Goal: Task Accomplishment & Management: Manage account settings

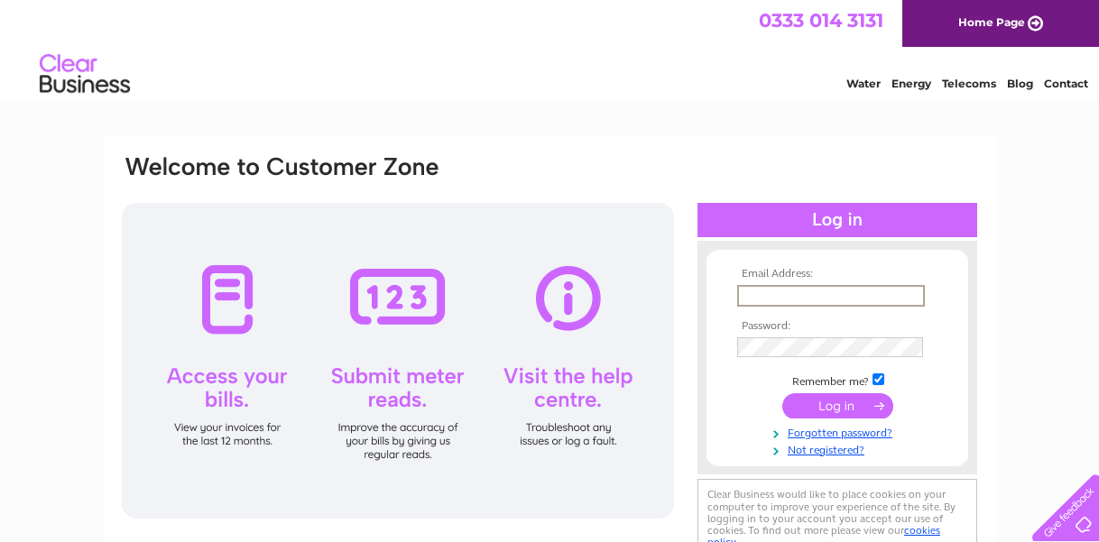
click at [757, 301] on input "text" at bounding box center [831, 296] width 188 height 22
type input "[PERSON_NAME]"
drag, startPoint x: 0, startPoint y: 0, endPoint x: 897, endPoint y: 83, distance: 901.0
click at [898, 83] on link "Energy" at bounding box center [912, 84] width 40 height 14
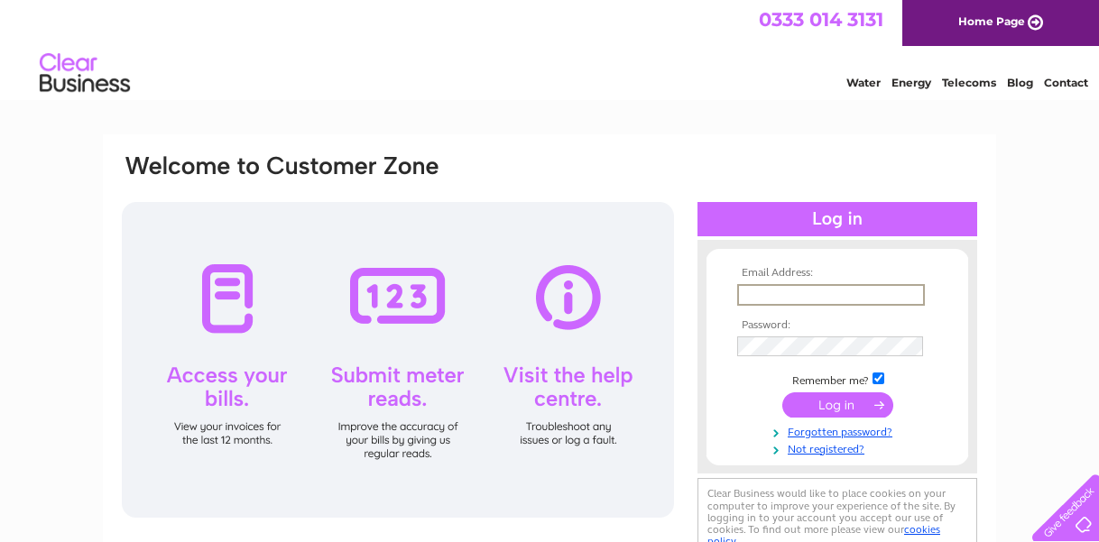
click at [774, 296] on input "text" at bounding box center [831, 295] width 188 height 22
type input "[PERSON_NAME][EMAIL_ADDRESS][DOMAIN_NAME]"
click at [833, 400] on input "submit" at bounding box center [838, 403] width 111 height 25
click at [832, 400] on input "submit" at bounding box center [838, 403] width 111 height 25
click at [833, 403] on input "submit" at bounding box center [838, 403] width 111 height 25
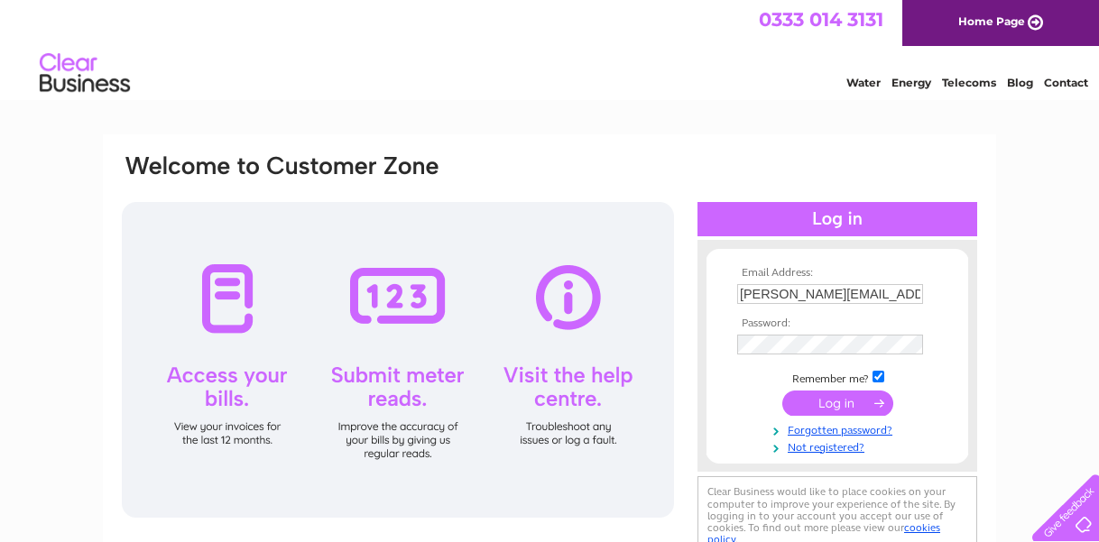
click at [830, 402] on input "submit" at bounding box center [838, 403] width 111 height 25
click at [828, 402] on input "submit" at bounding box center [838, 403] width 111 height 25
click at [819, 402] on input "submit" at bounding box center [838, 403] width 111 height 25
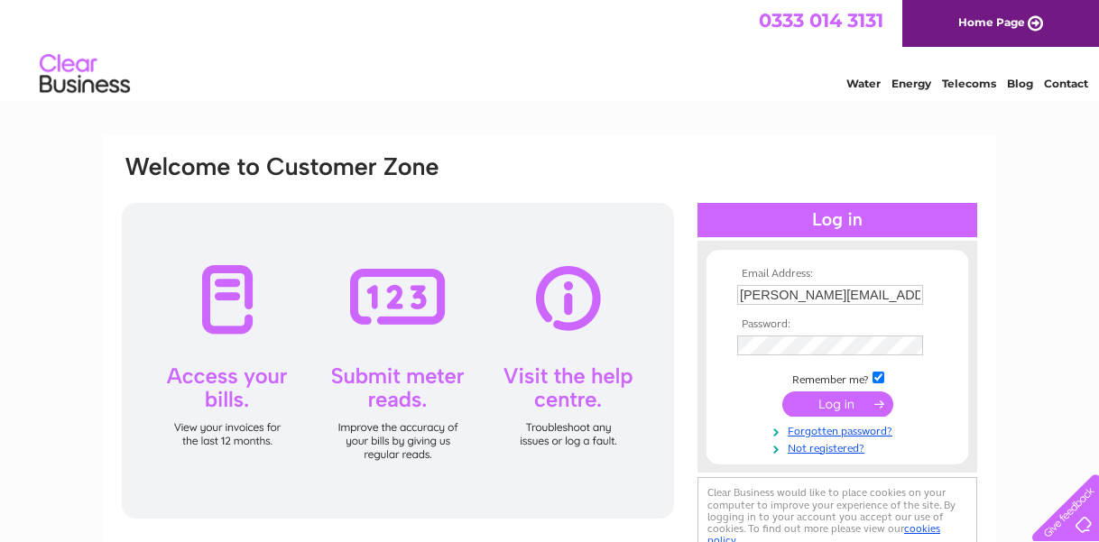
scroll to position [6, 0]
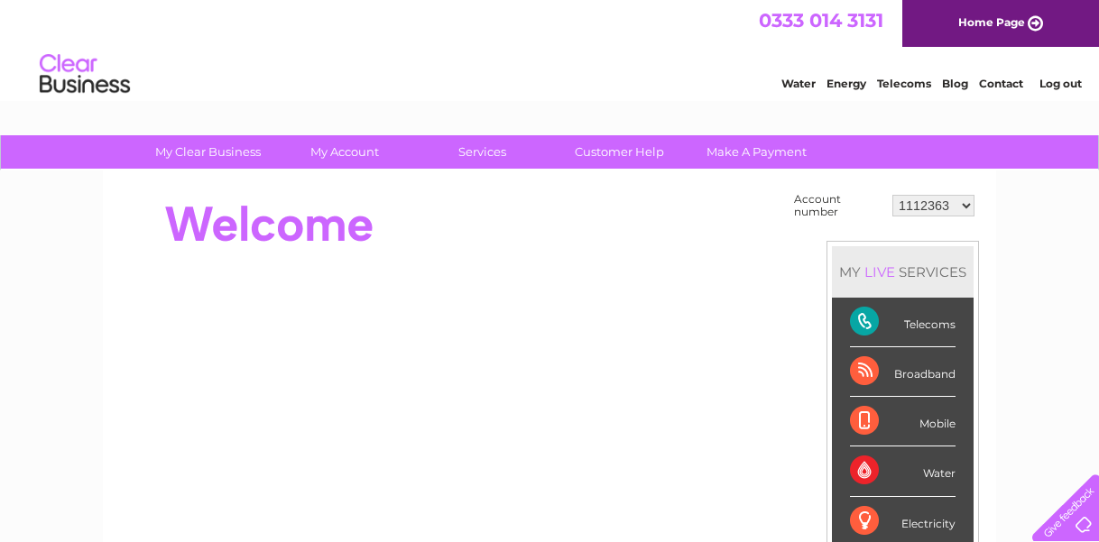
drag, startPoint x: 0, startPoint y: 0, endPoint x: 838, endPoint y: 451, distance: 951.5
click at [838, 451] on ul "Telecoms Broadband Mobile Water Electricity Gas Payments" at bounding box center [903, 472] width 142 height 348
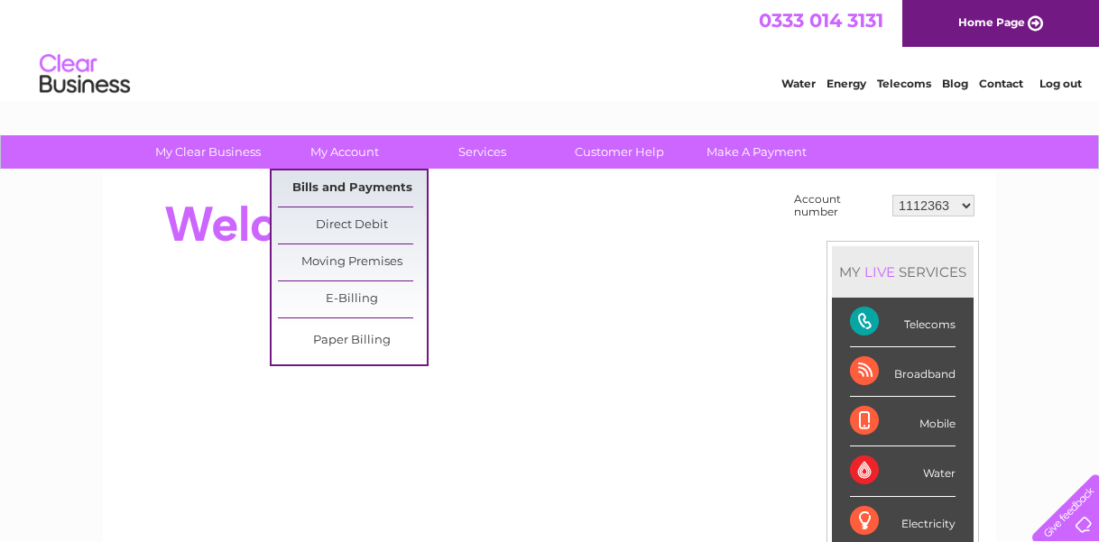
drag, startPoint x: 356, startPoint y: 155, endPoint x: 356, endPoint y: 186, distance: 30.7
click at [356, 186] on link "Bills and Payments" at bounding box center [352, 189] width 149 height 36
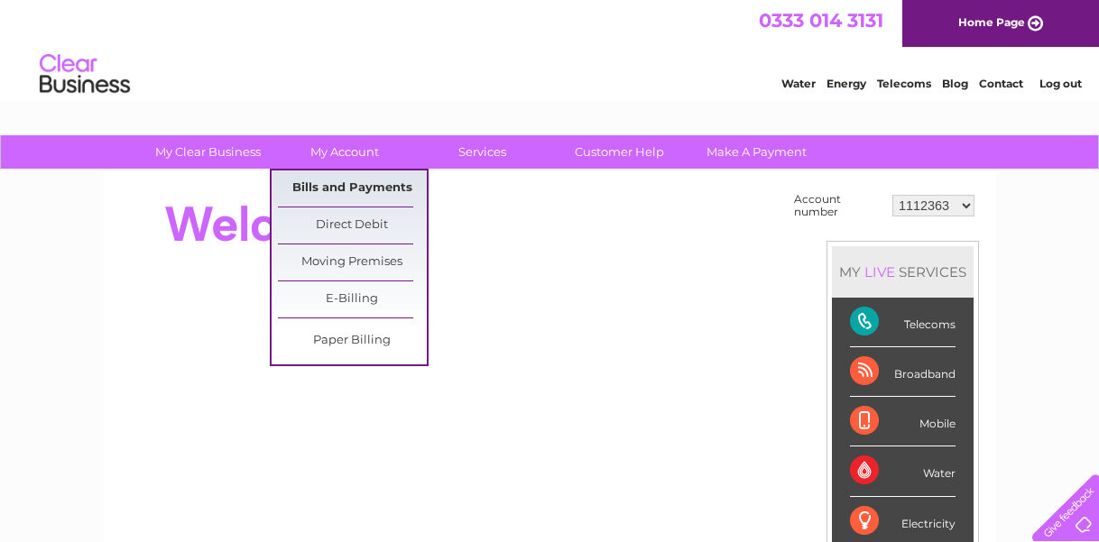
click at [356, 186] on link "Bills and Payments" at bounding box center [352, 189] width 149 height 36
click at [356, 185] on link "Bills and Payments" at bounding box center [352, 189] width 149 height 36
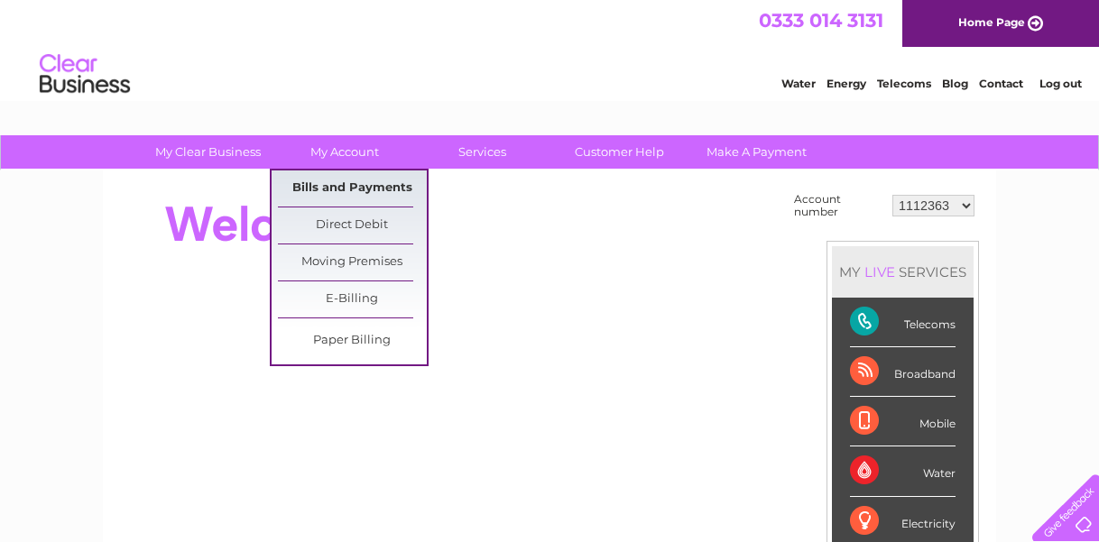
click at [367, 182] on link "Bills and Payments" at bounding box center [352, 189] width 149 height 36
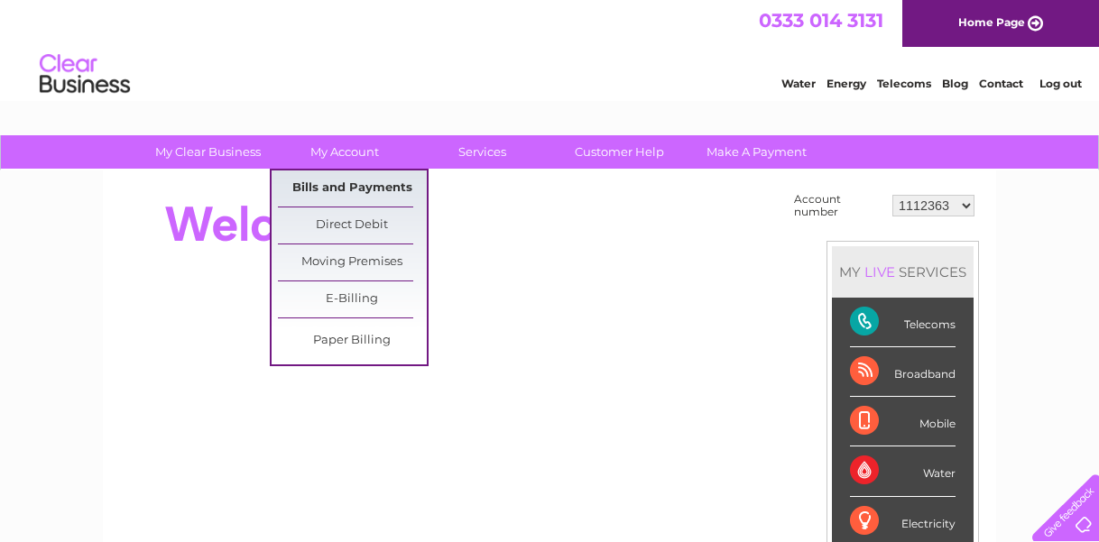
click at [367, 182] on link "Bills and Payments" at bounding box center [352, 189] width 149 height 36
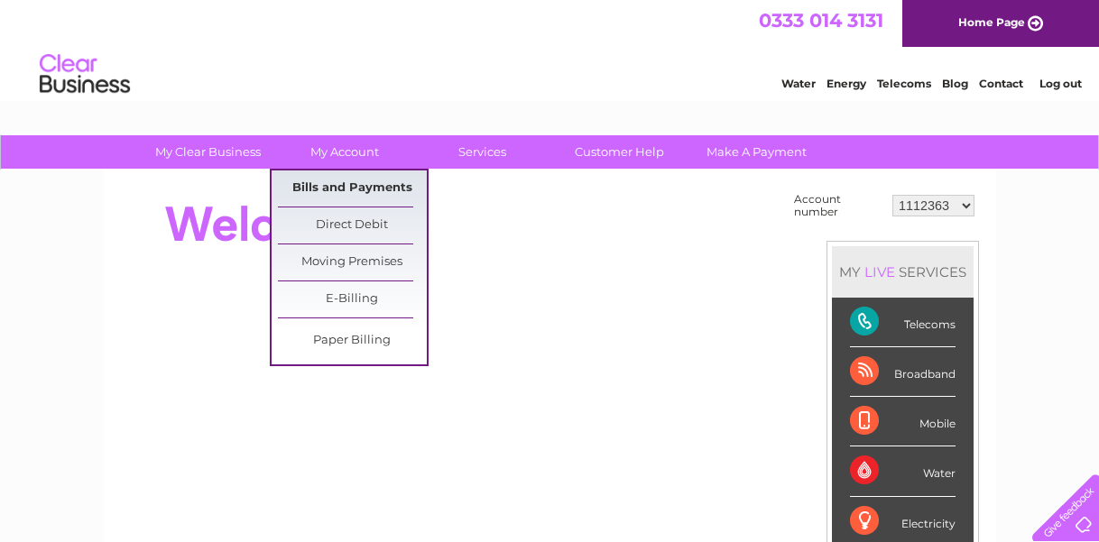
click at [367, 182] on link "Bills and Payments" at bounding box center [352, 189] width 149 height 36
click at [366, 182] on link "Bills and Payments" at bounding box center [352, 189] width 149 height 36
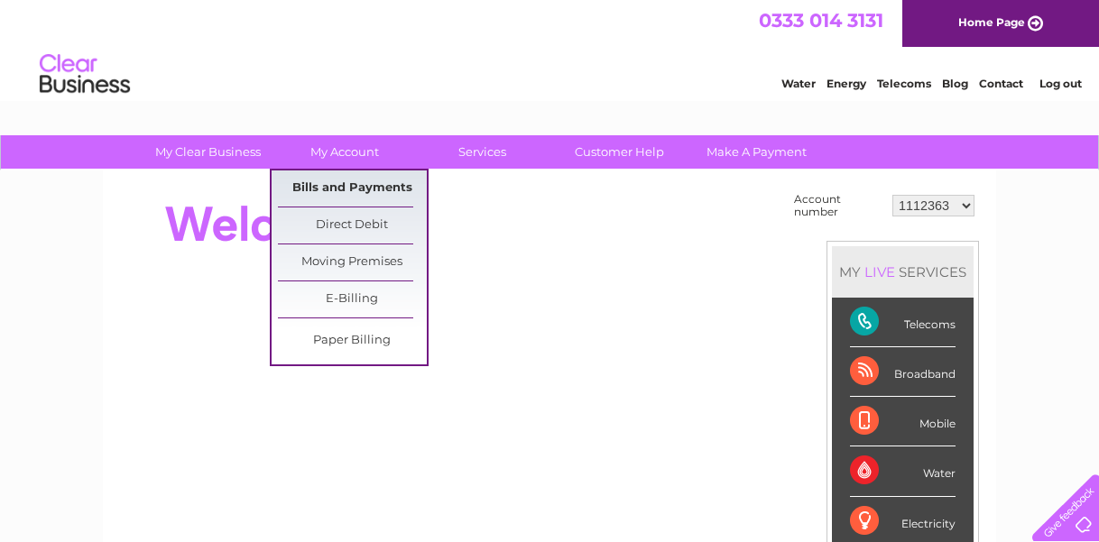
click at [375, 189] on link "Bills and Payments" at bounding box center [352, 189] width 149 height 36
click at [378, 184] on link "Bills and Payments" at bounding box center [352, 189] width 149 height 36
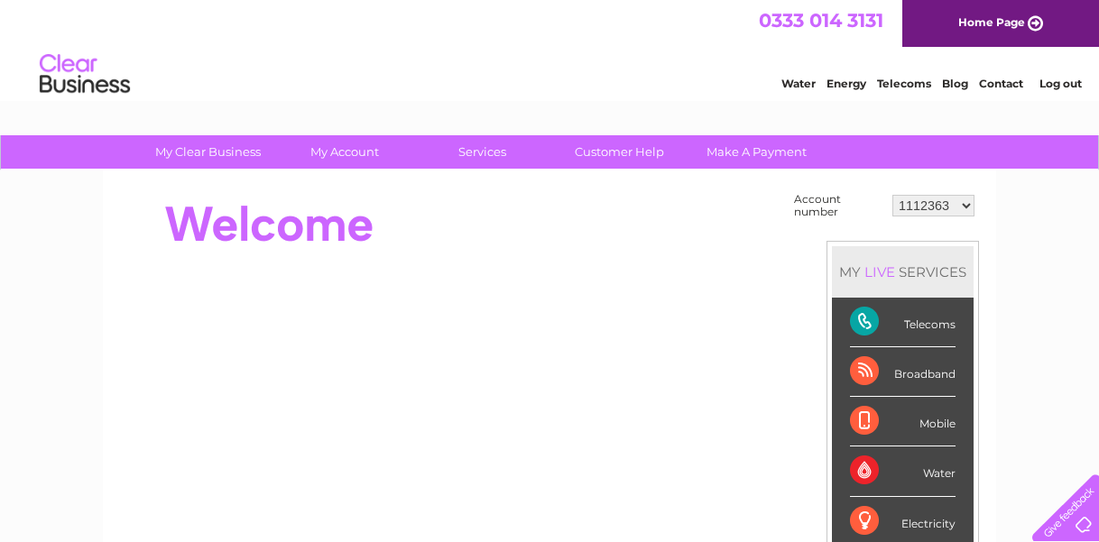
click at [963, 208] on select "1112363 30277049" at bounding box center [934, 206] width 82 height 22
select select "30277049"
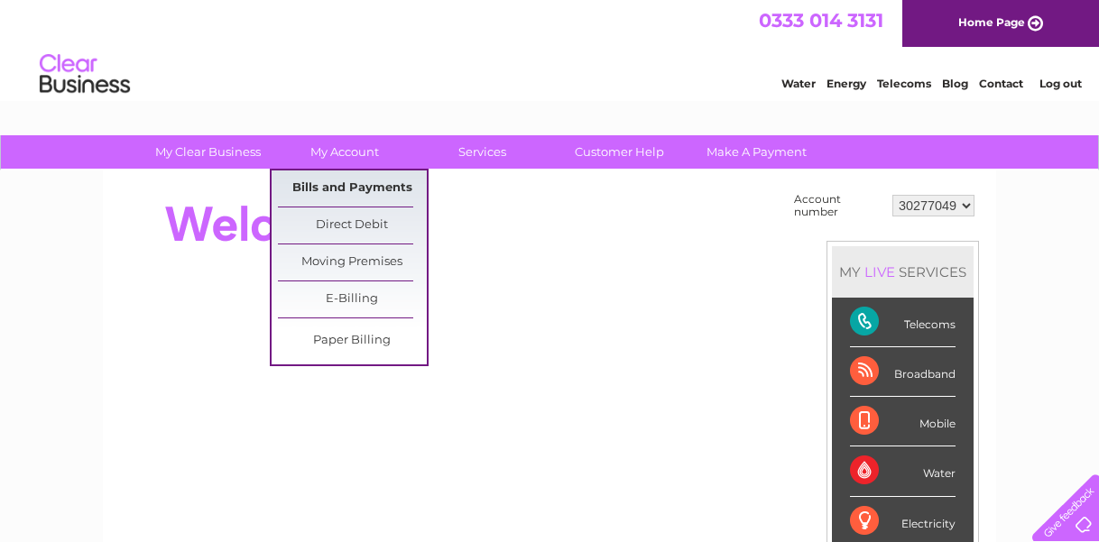
click at [305, 181] on link "Bills and Payments" at bounding box center [352, 189] width 149 height 36
click at [306, 187] on link "Bills and Payments" at bounding box center [352, 189] width 149 height 36
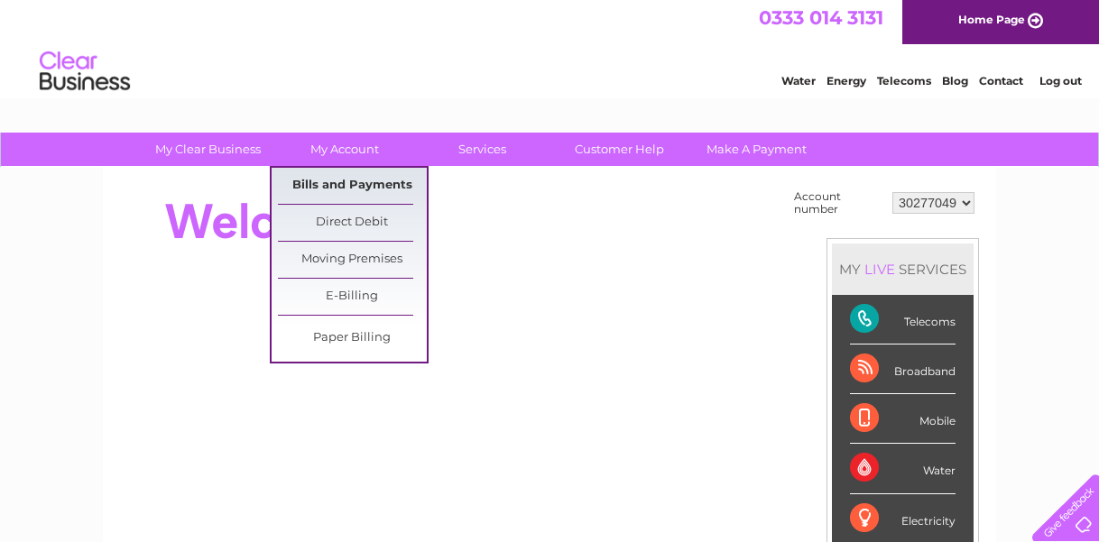
scroll to position [11, 0]
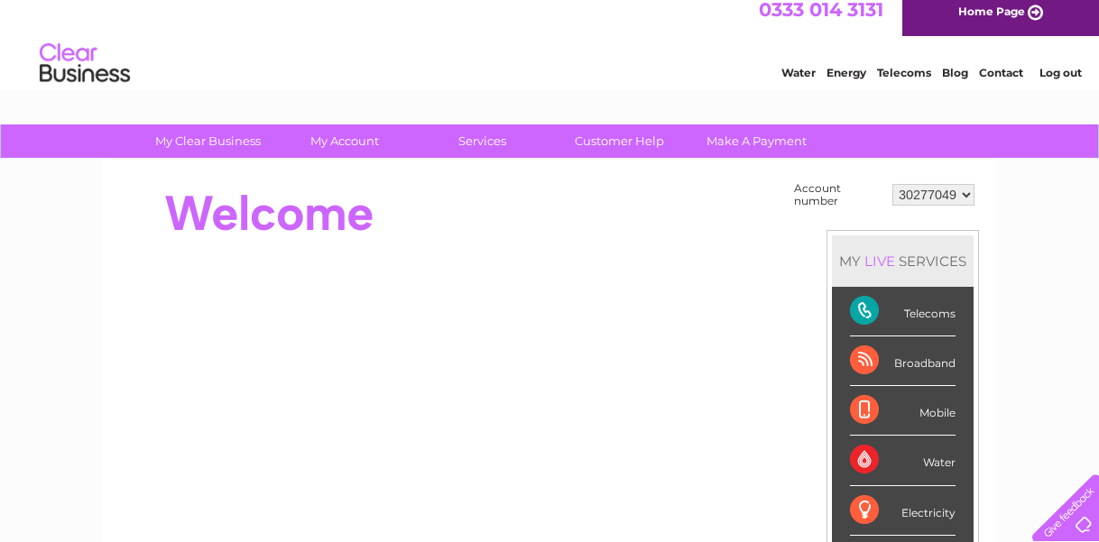
drag, startPoint x: 949, startPoint y: 468, endPoint x: 949, endPoint y: 487, distance: 19.0
click at [949, 487] on ul "Telecoms Broadband Mobile Water Electricity Gas Payments" at bounding box center [903, 461] width 142 height 348
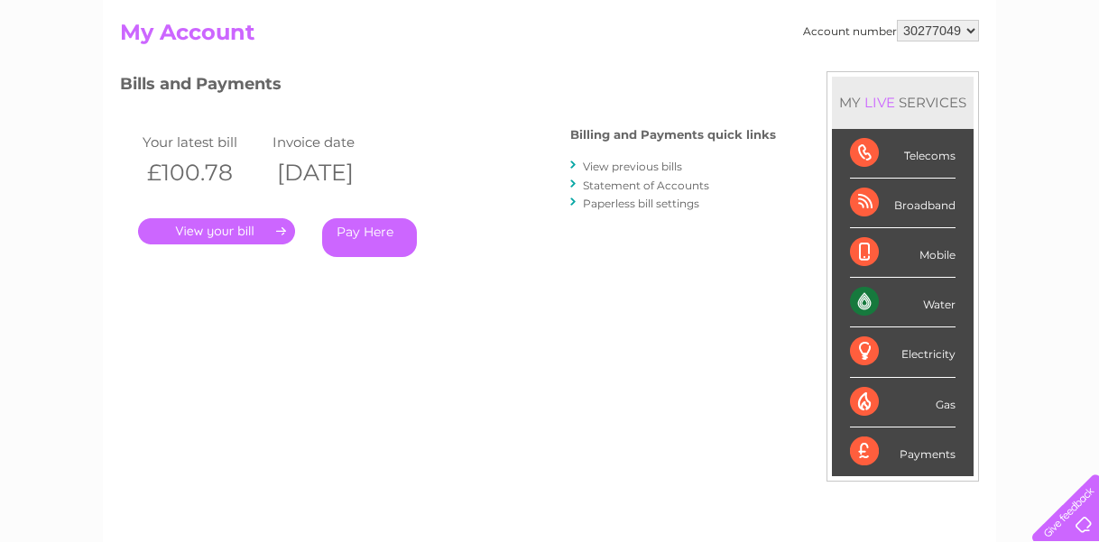
scroll to position [191, 0]
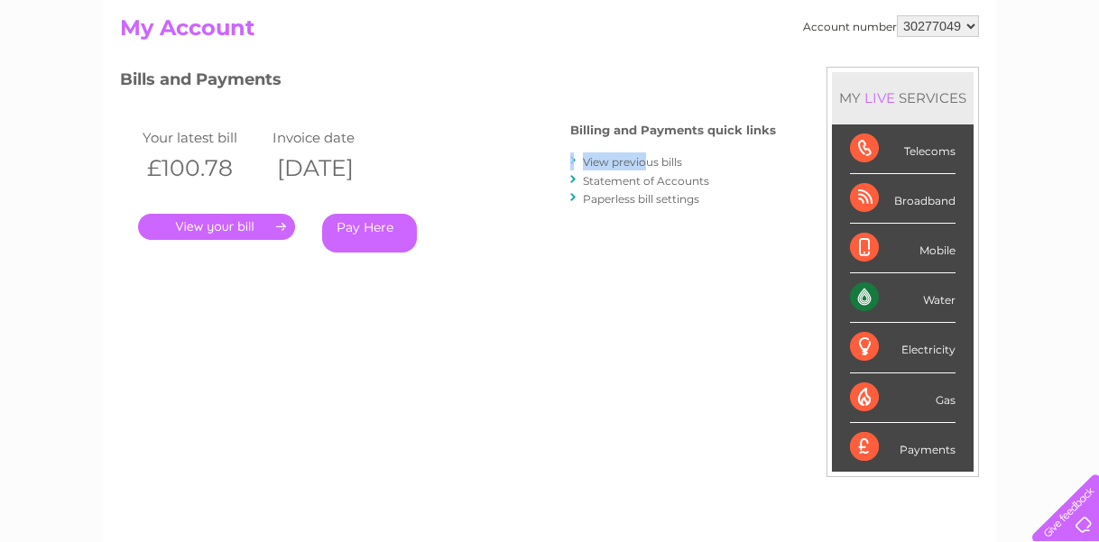
drag, startPoint x: 646, startPoint y: 150, endPoint x: 648, endPoint y: 168, distance: 18.1
click at [648, 168] on div "Billing and Payments quick links View previous bills Statement of Accounts Pape…" at bounding box center [673, 166] width 206 height 118
click at [650, 168] on link "View previous bills" at bounding box center [632, 162] width 99 height 14
drag, startPoint x: 651, startPoint y: 169, endPoint x: 648, endPoint y: 198, distance: 29.0
click at [648, 198] on ul "View previous bills Statement of Accounts Paperless bill settings" at bounding box center [673, 180] width 206 height 55
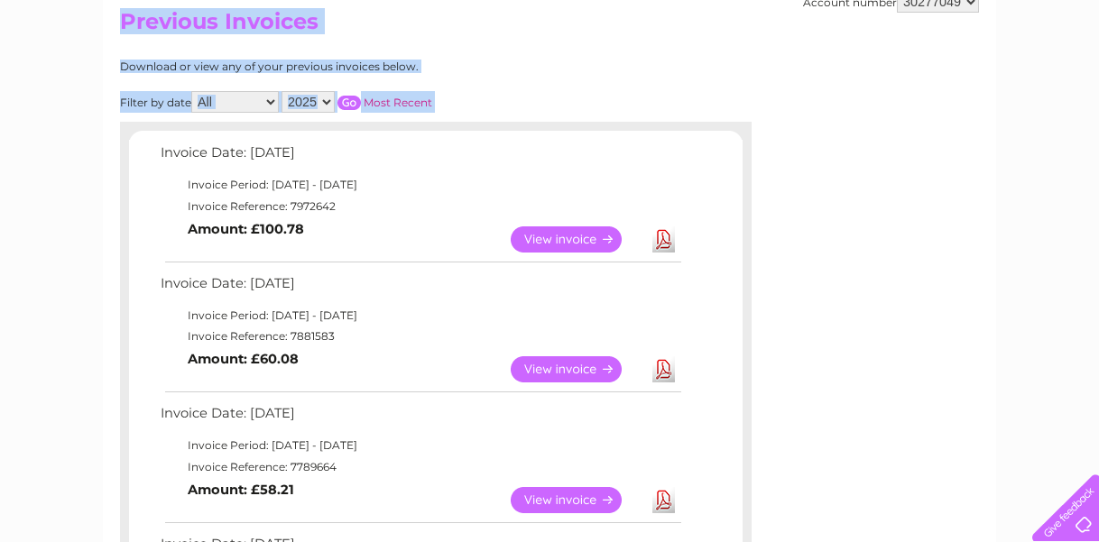
scroll to position [195, 0]
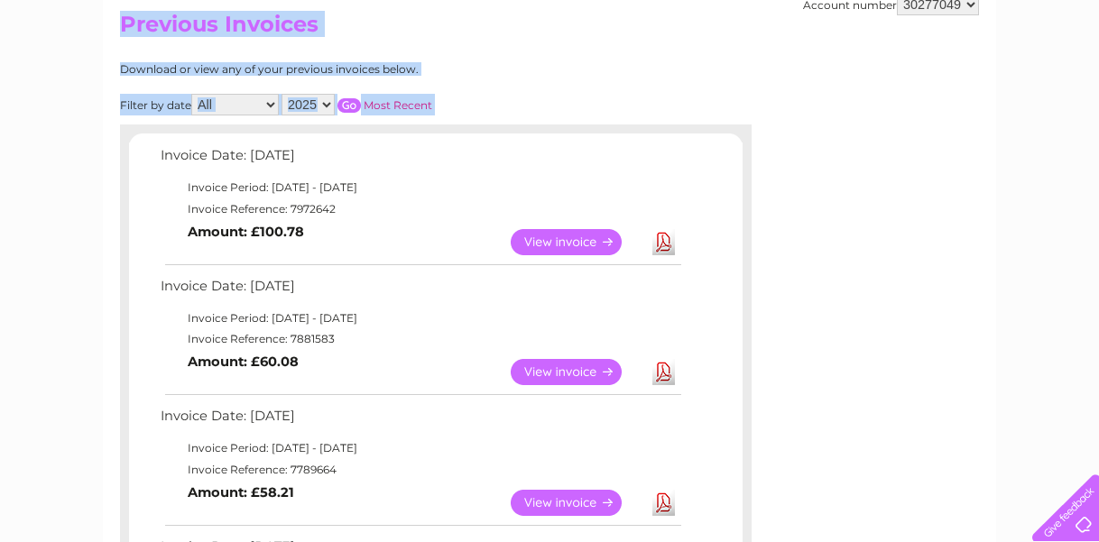
click at [327, 107] on select "2025 2024 2023" at bounding box center [308, 105] width 53 height 22
click at [348, 100] on input "button" at bounding box center [349, 105] width 23 height 14
click at [328, 106] on select "2025 2024 2023" at bounding box center [308, 105] width 53 height 22
select select "2023"
click at [356, 105] on input "button" at bounding box center [349, 105] width 23 height 14
